Goal: Information Seeking & Learning: Check status

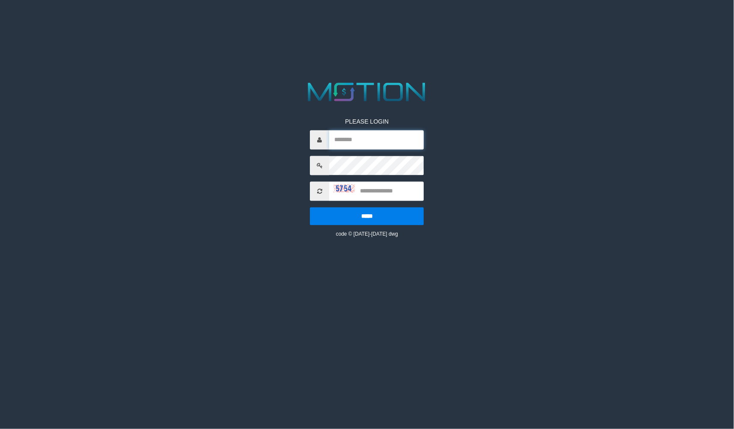
type input "*********"
click at [387, 188] on input "text" at bounding box center [376, 191] width 95 height 19
type input "****"
click at [310, 207] on input "*****" at bounding box center [367, 216] width 114 height 18
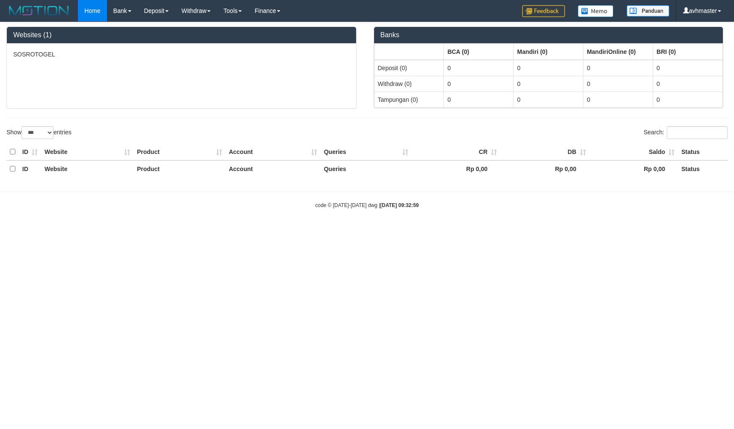
select select "***"
drag, startPoint x: 639, startPoint y: 228, endPoint x: 537, endPoint y: 198, distance: 106.1
click at [635, 229] on body "Toggle navigation Home Bank Account List Load By Website Group [ITOTO] SOSROTOG…" at bounding box center [367, 115] width 734 height 231
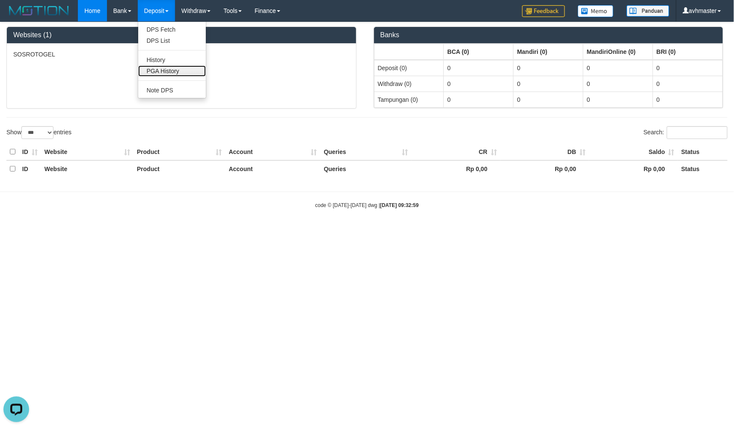
click at [175, 68] on link "PGA History" at bounding box center [172, 70] width 68 height 11
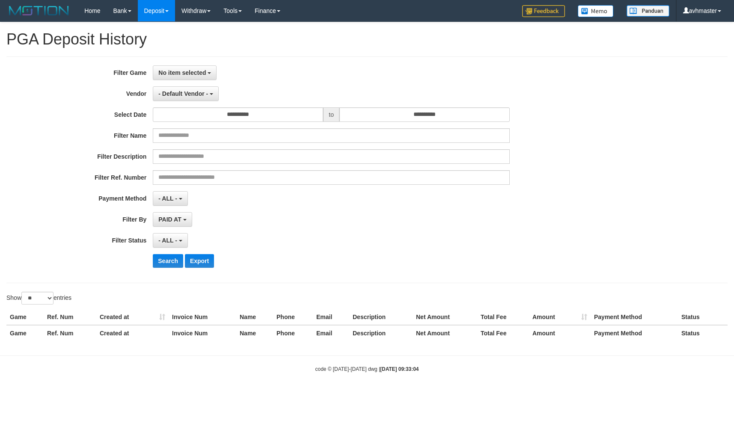
select select
select select "**"
click at [186, 77] on button "No item selected" at bounding box center [185, 72] width 64 height 15
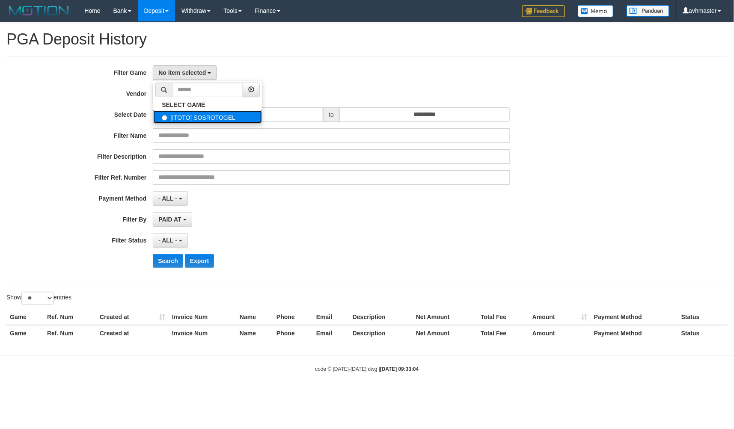
click at [180, 117] on label "[ITOTO] SOSROTOGEL" at bounding box center [207, 116] width 109 height 13
select select "***"
click at [187, 90] on span "- Default Vendor -" at bounding box center [183, 93] width 50 height 7
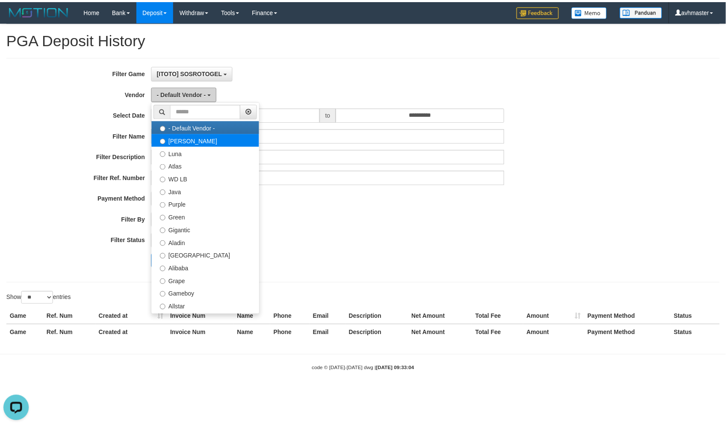
scroll to position [0, 0]
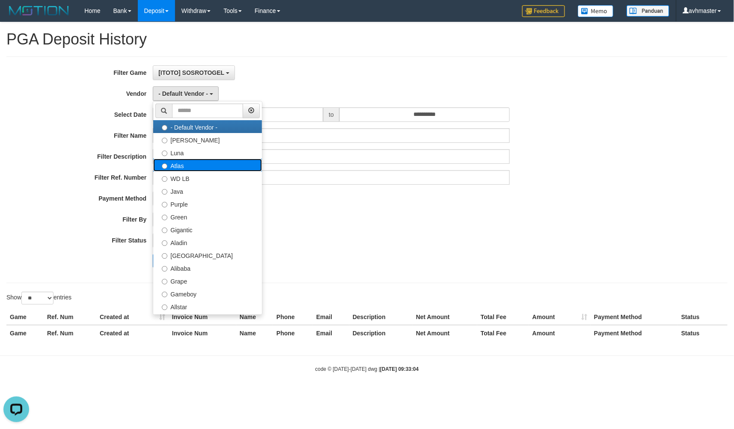
click at [187, 161] on label "Atlas" at bounding box center [207, 165] width 109 height 13
select select "**********"
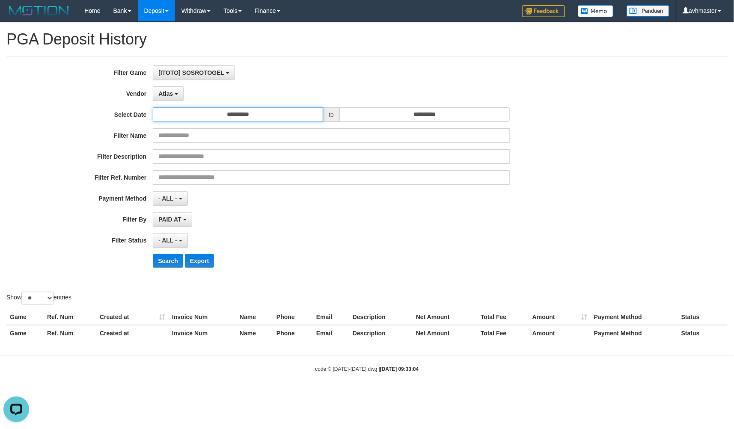
click at [249, 112] on input "**********" at bounding box center [238, 114] width 170 height 15
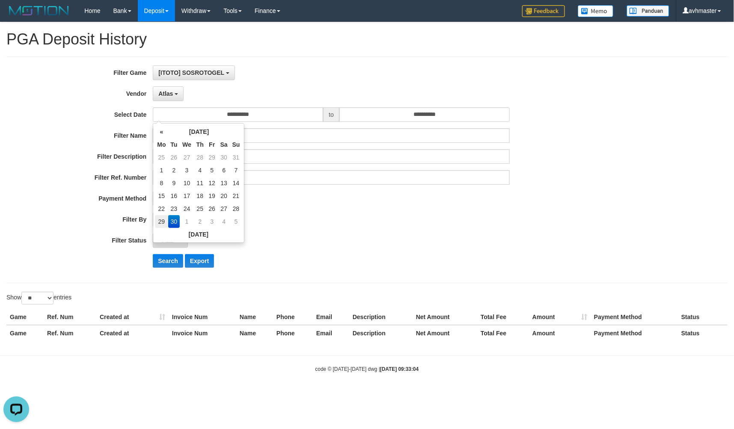
click at [156, 221] on td "29" at bounding box center [161, 221] width 13 height 13
type input "**********"
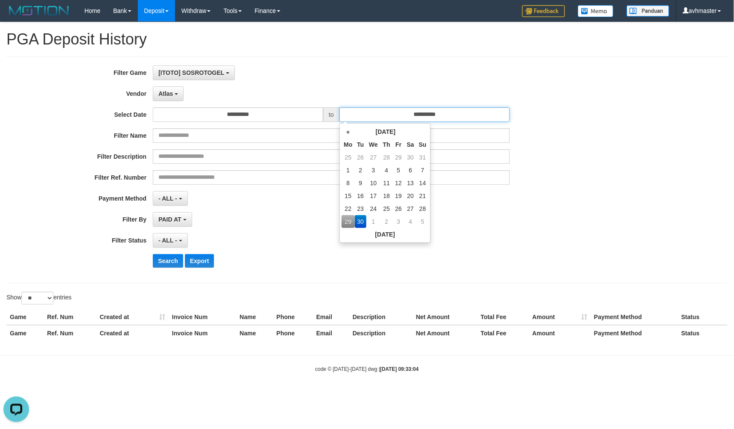
click at [460, 113] on input "**********" at bounding box center [424, 114] width 170 height 15
click at [345, 216] on td "29" at bounding box center [347, 221] width 13 height 13
type input "**********"
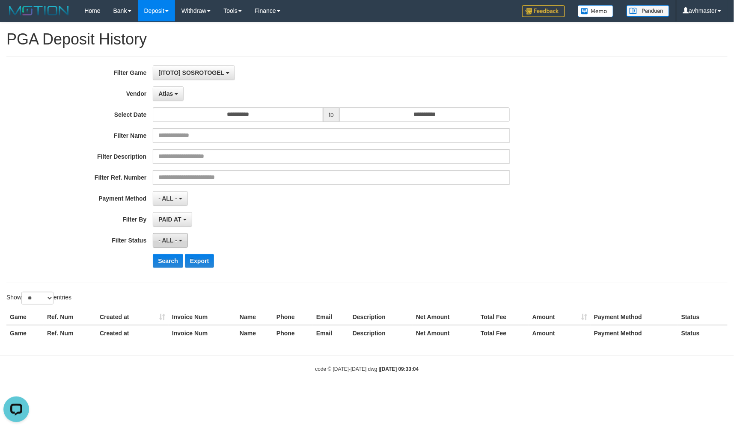
click at [157, 243] on button "- ALL -" at bounding box center [170, 240] width 35 height 15
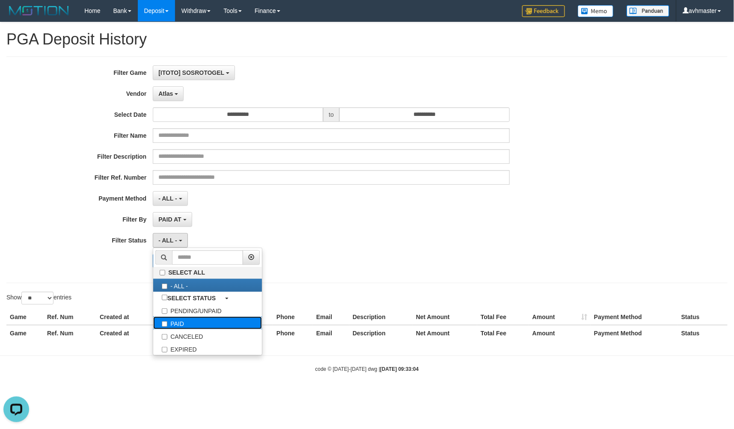
click at [176, 327] on label "PAID" at bounding box center [207, 323] width 109 height 13
select select "*"
click at [116, 291] on div "**********" at bounding box center [367, 184] width 734 height 325
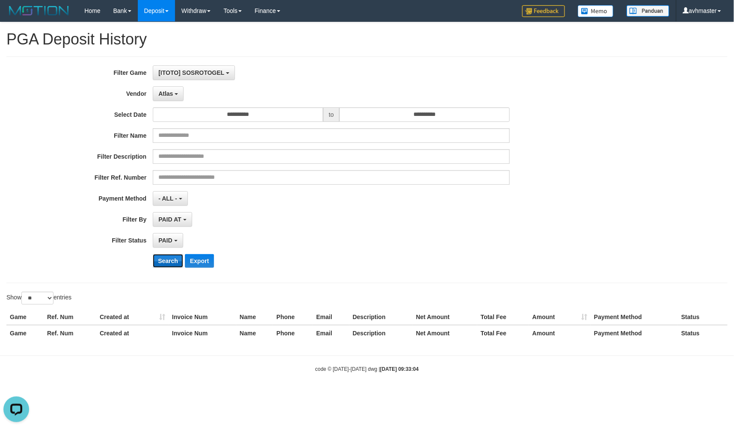
click at [161, 266] on button "Search" at bounding box center [168, 261] width 30 height 14
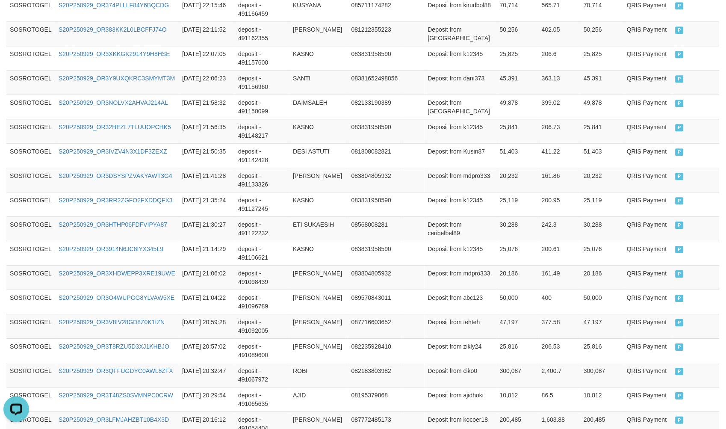
scroll to position [608, 0]
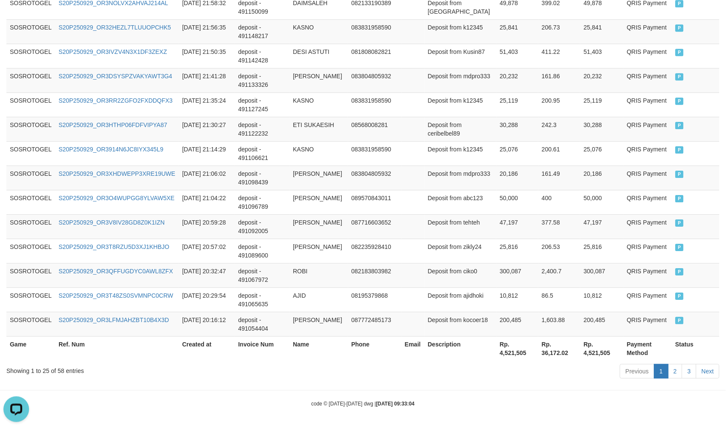
click at [512, 360] on div "Game Ref. Num Created at Invoice Num Name Phone Email Description Net Amount To…" at bounding box center [363, 31] width 726 height 663
click at [512, 349] on th "Rp. 4,521,505" at bounding box center [518, 348] width 42 height 24
copy th "4,521,505"
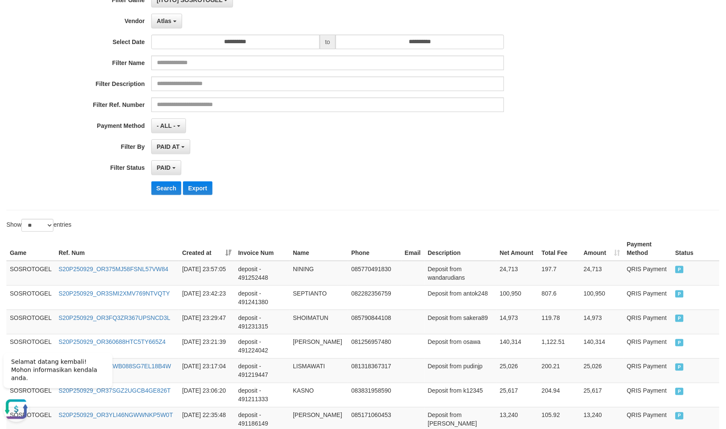
scroll to position [0, 0]
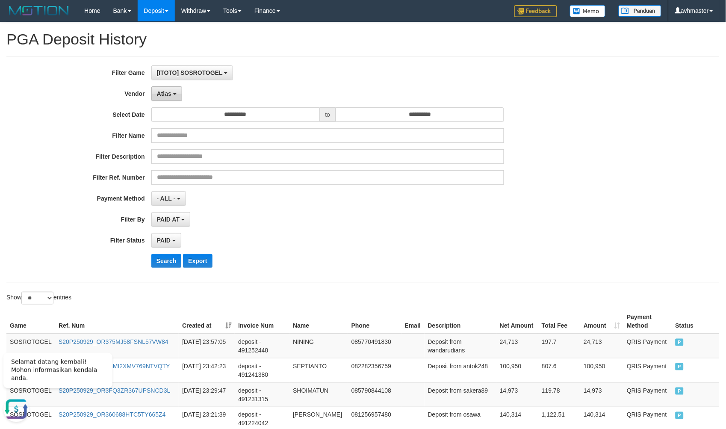
click at [170, 88] on button "Atlas" at bounding box center [166, 93] width 31 height 15
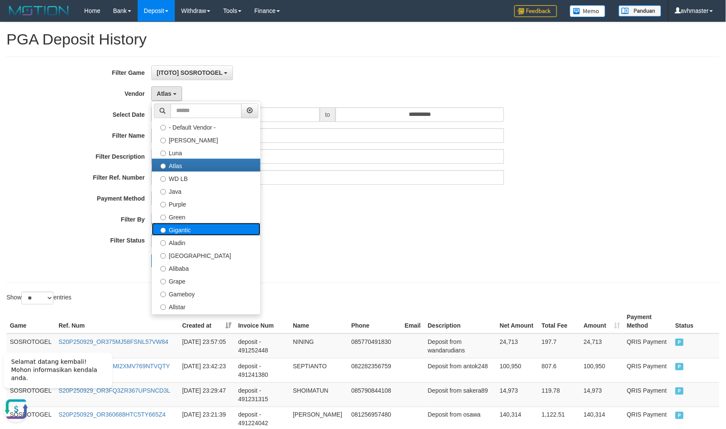
click at [180, 229] on label "Gigantic" at bounding box center [206, 229] width 109 height 13
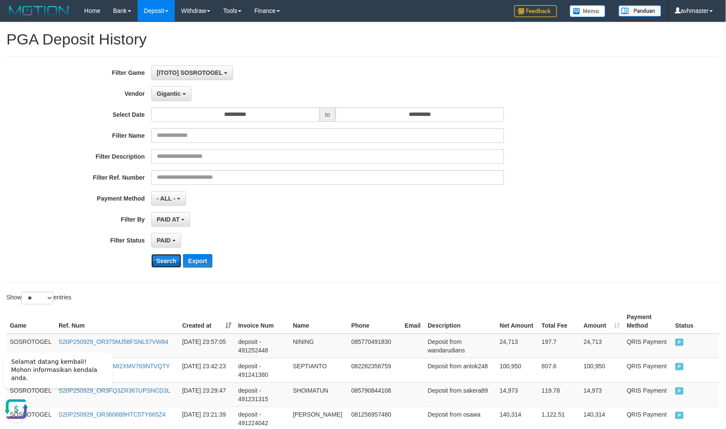
click at [168, 255] on button "Search" at bounding box center [166, 261] width 30 height 14
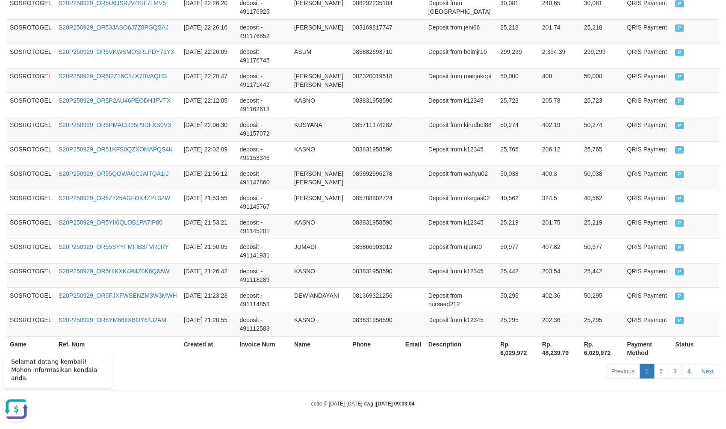
scroll to position [617, 0]
click at [507, 360] on div "Game Ref. Num Created at Invoice Num Name Phone Email Description Net Amount To…" at bounding box center [363, 31] width 726 height 663
click at [509, 355] on th "Rp. 6,029,972" at bounding box center [518, 348] width 42 height 24
copy th "6,029,972"
click at [509, 355] on th "Rp. 6,029,972" at bounding box center [518, 348] width 42 height 24
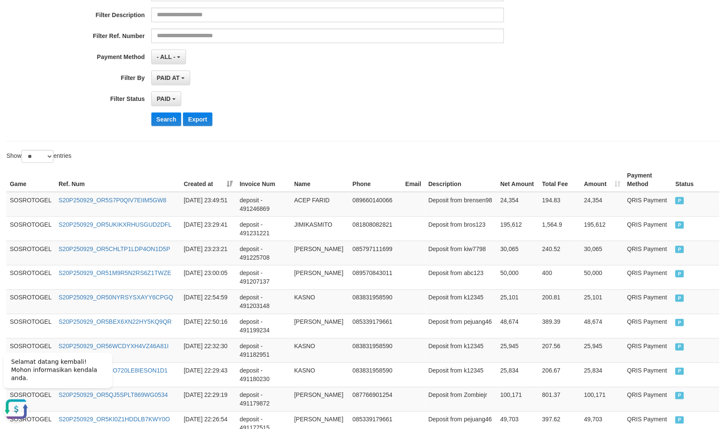
scroll to position [0, 0]
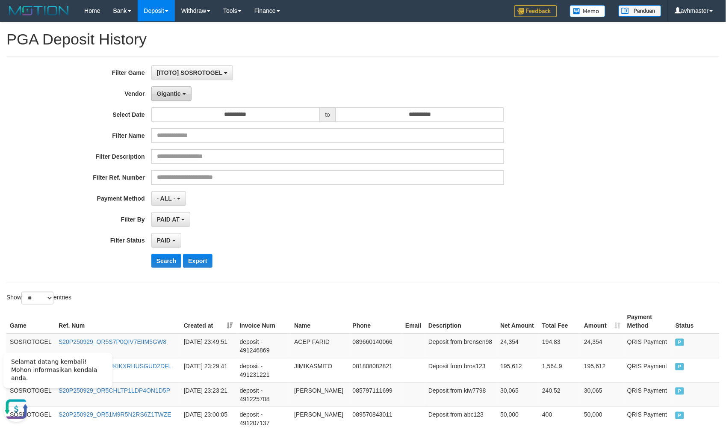
click at [178, 91] on span "Gigantic" at bounding box center [169, 93] width 24 height 7
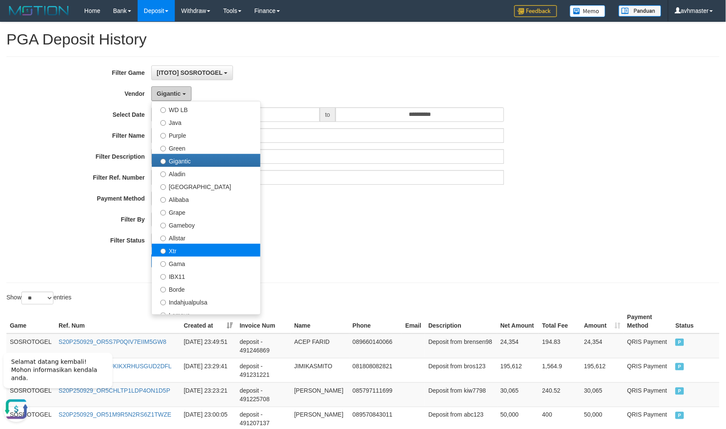
scroll to position [142, 0]
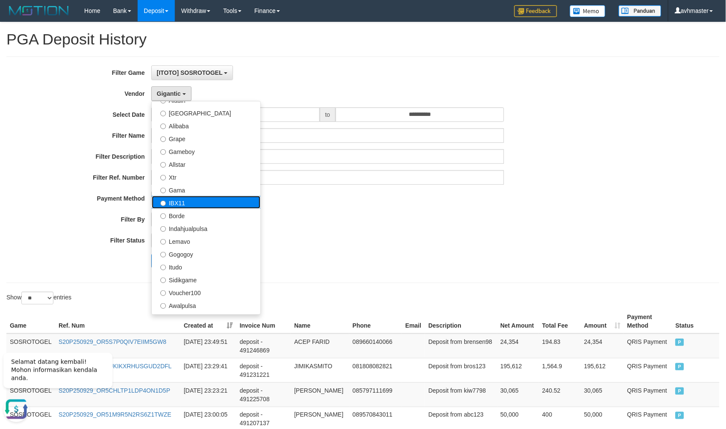
click at [186, 203] on label "IBX11" at bounding box center [206, 202] width 109 height 13
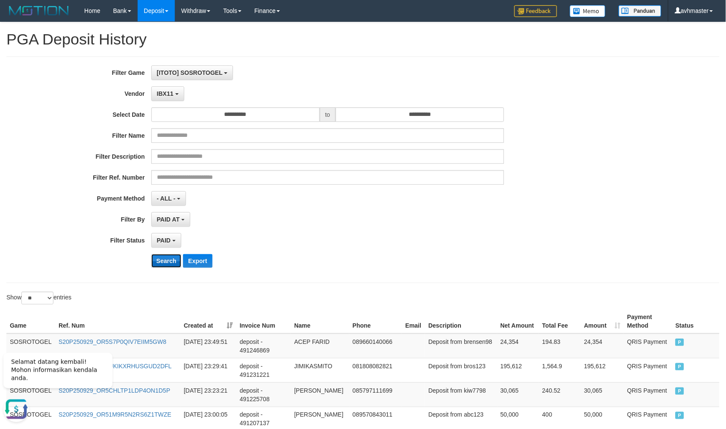
click at [169, 263] on button "Search" at bounding box center [166, 261] width 30 height 14
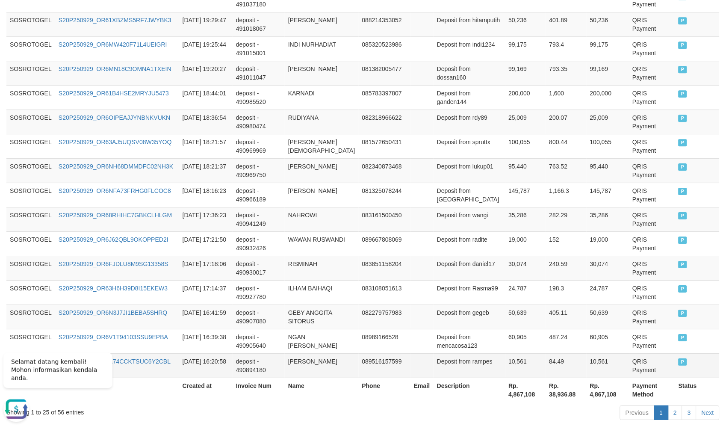
scroll to position [608, 0]
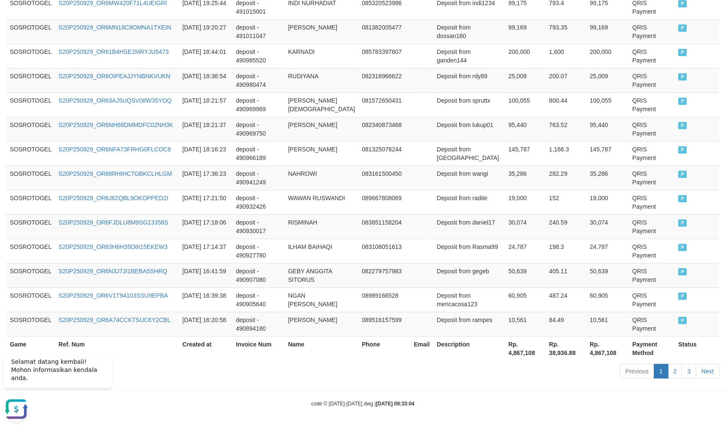
click at [512, 349] on th "Rp. 4,867,108" at bounding box center [526, 348] width 41 height 24
copy th "4,867,108"
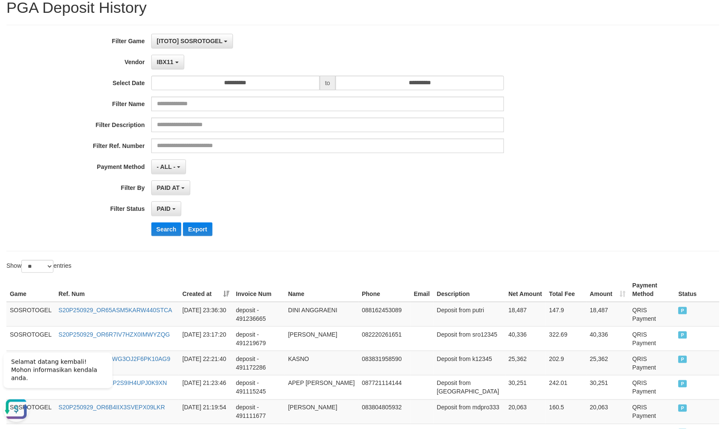
scroll to position [0, 0]
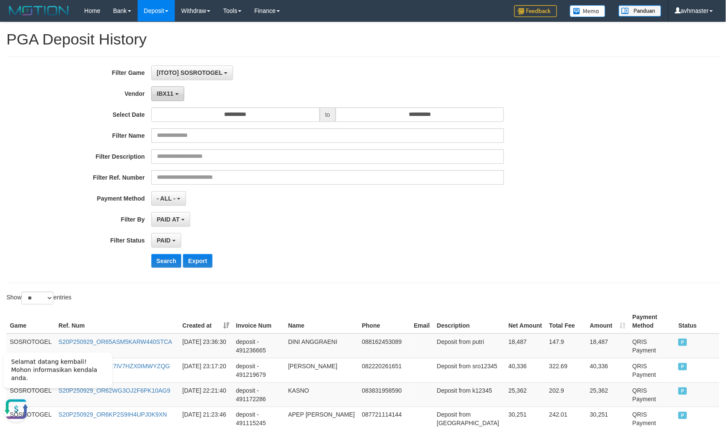
click at [167, 87] on button "IBX11" at bounding box center [167, 93] width 33 height 15
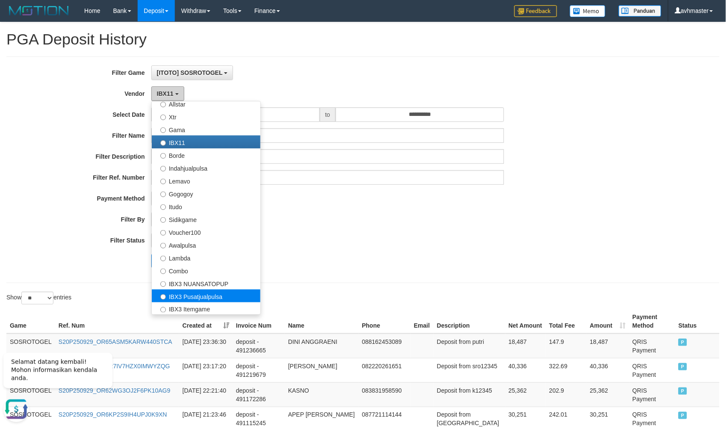
scroll to position [285, 0]
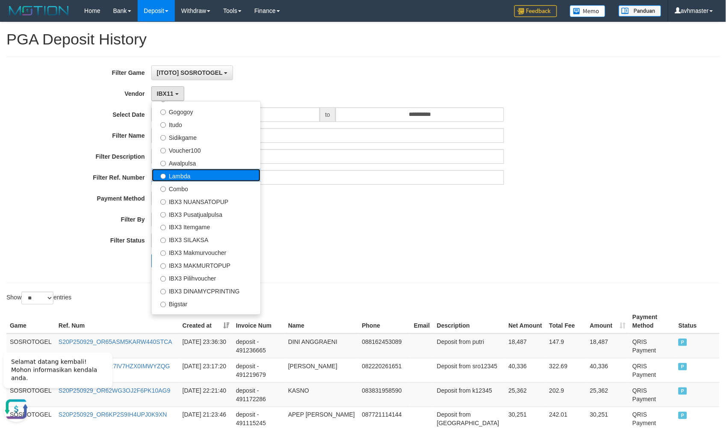
click at [199, 172] on label "Lambda" at bounding box center [206, 175] width 109 height 13
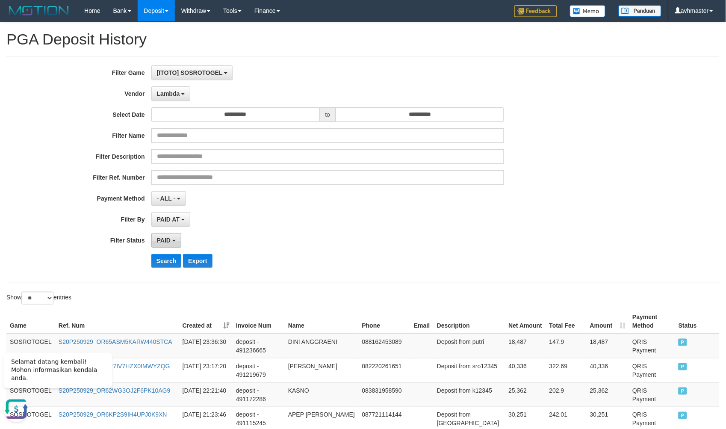
click at [174, 246] on button "PAID" at bounding box center [166, 240] width 30 height 15
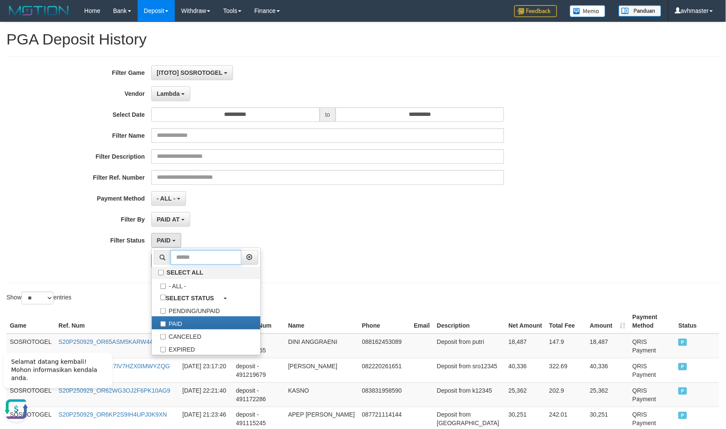
click at [172, 255] on input "text" at bounding box center [206, 257] width 71 height 15
drag, startPoint x: 214, startPoint y: 222, endPoint x: 169, endPoint y: 258, distance: 57.5
click at [208, 224] on div "PAID AT PAID AT CREATED AT" at bounding box center [327, 219] width 353 height 15
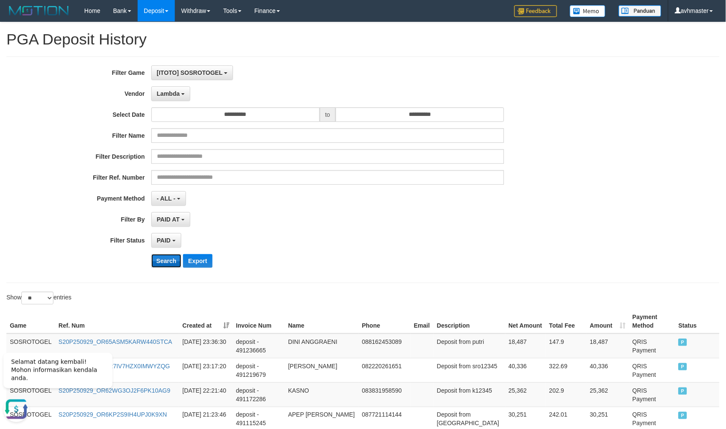
click at [166, 263] on button "Search" at bounding box center [166, 261] width 30 height 14
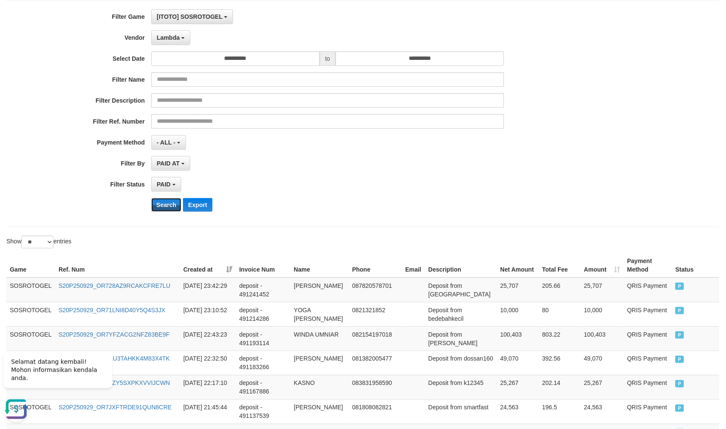
scroll to position [0, 0]
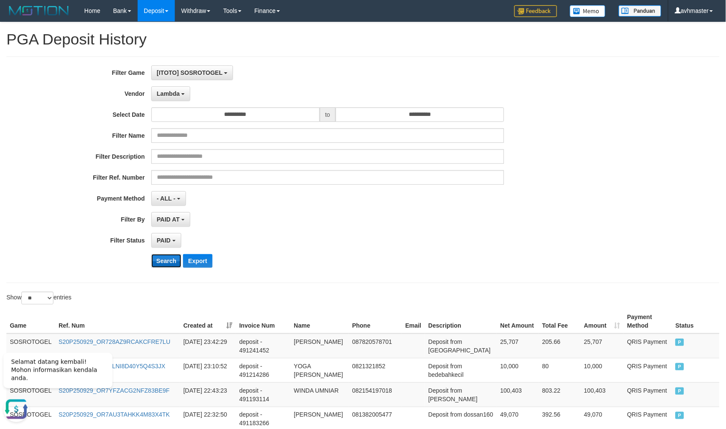
click at [178, 260] on button "Search" at bounding box center [166, 261] width 30 height 14
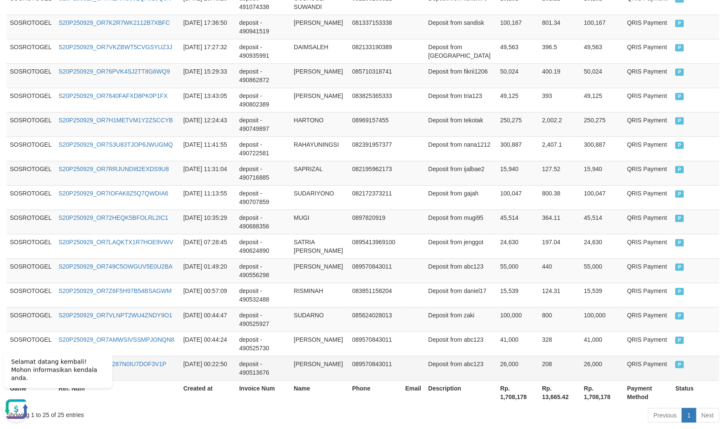
scroll to position [608, 0]
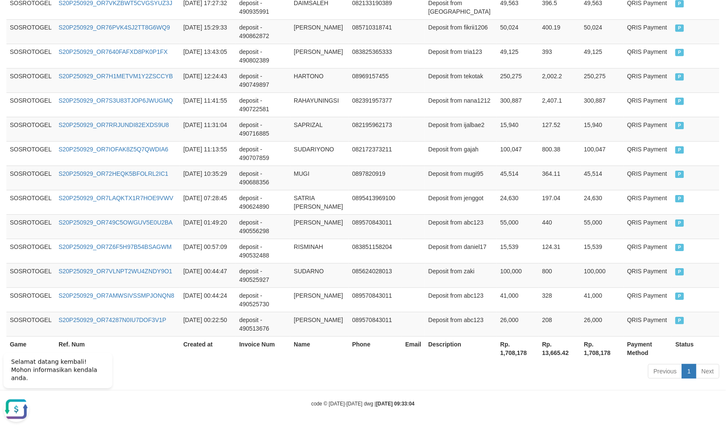
click at [511, 347] on th "Rp. 1,708,178" at bounding box center [518, 348] width 42 height 24
copy th "."
click at [512, 352] on th "Rp. 1,708,178" at bounding box center [518, 348] width 42 height 24
copy th "1,708,178"
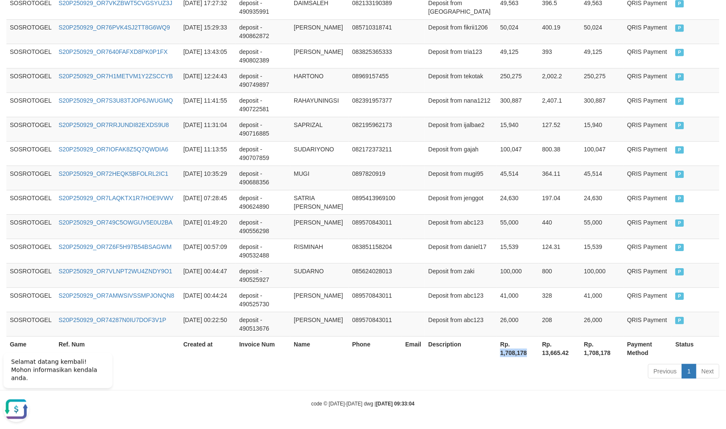
click at [512, 352] on th "Rp. 1,708,178" at bounding box center [518, 348] width 42 height 24
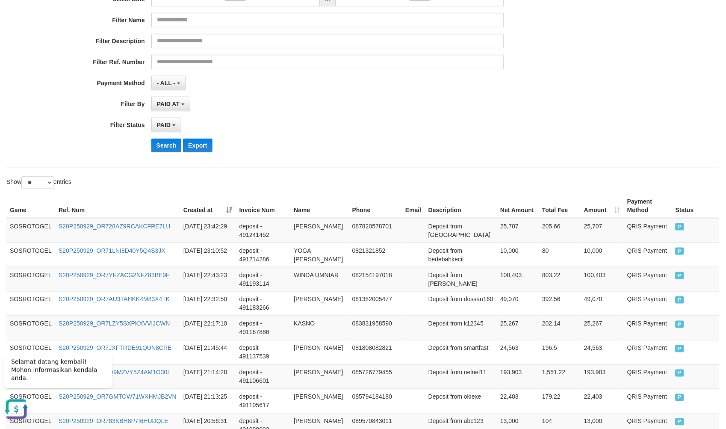
scroll to position [0, 0]
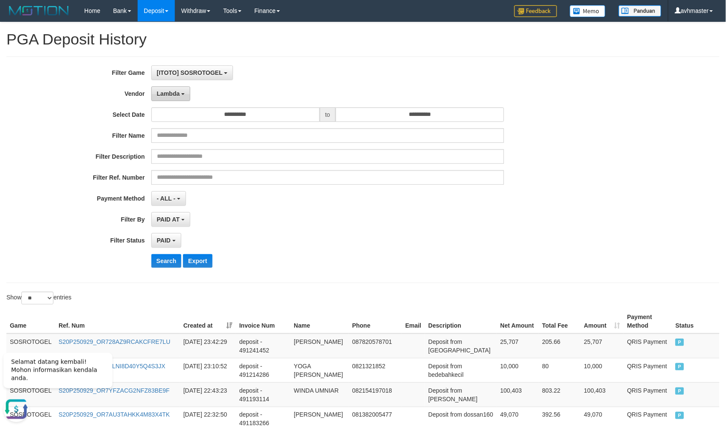
click at [178, 97] on button "Lambda" at bounding box center [170, 93] width 39 height 15
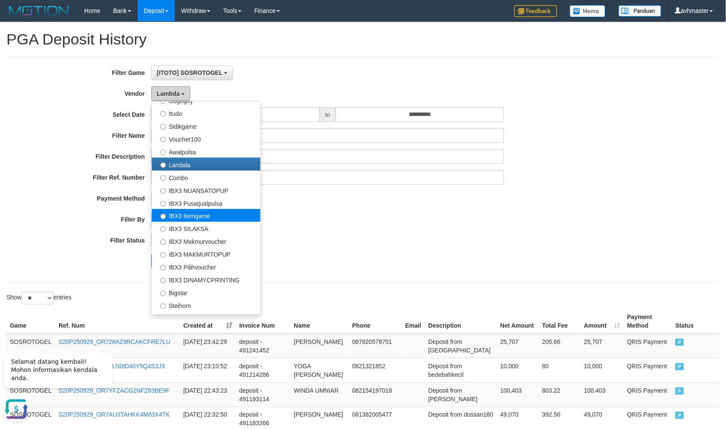
scroll to position [305, 0]
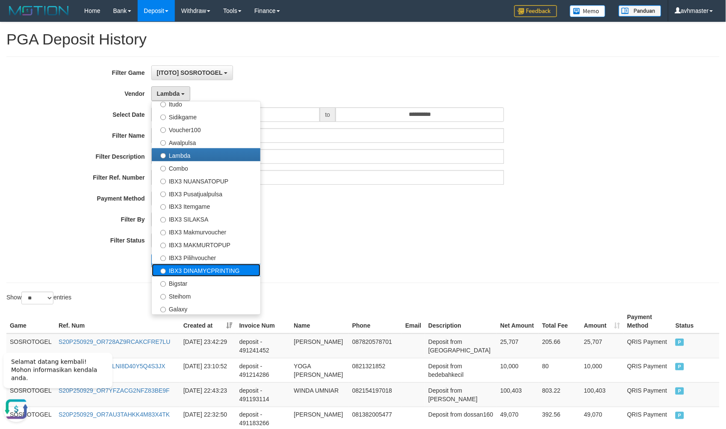
click at [231, 272] on label "IBX3 DINAMYCPRINTING" at bounding box center [206, 270] width 109 height 13
select select "**********"
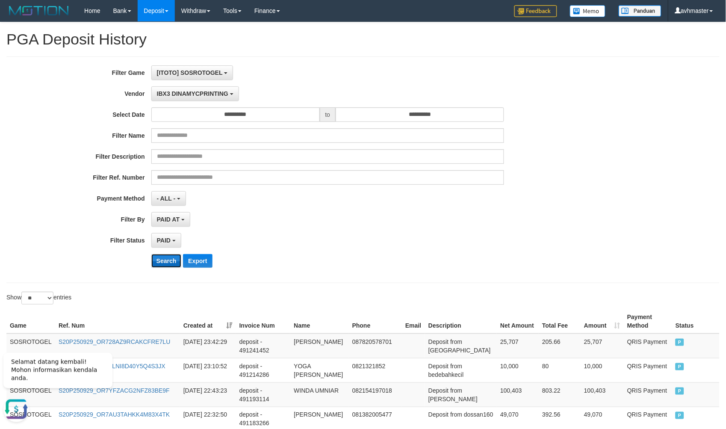
click at [157, 261] on button "Search" at bounding box center [166, 261] width 30 height 14
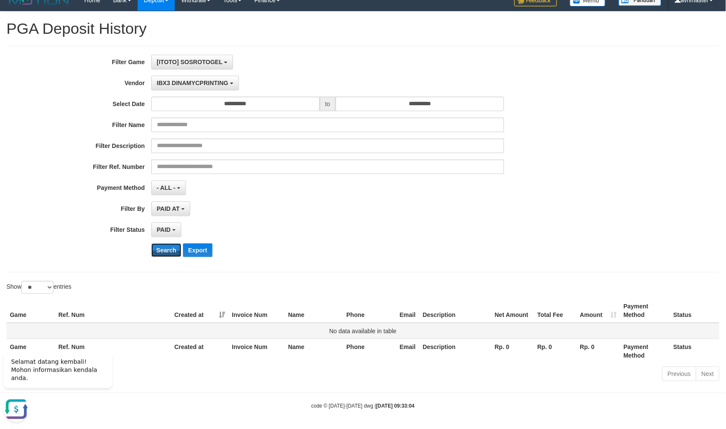
scroll to position [14, 0]
